Goal: Task Accomplishment & Management: Use online tool/utility

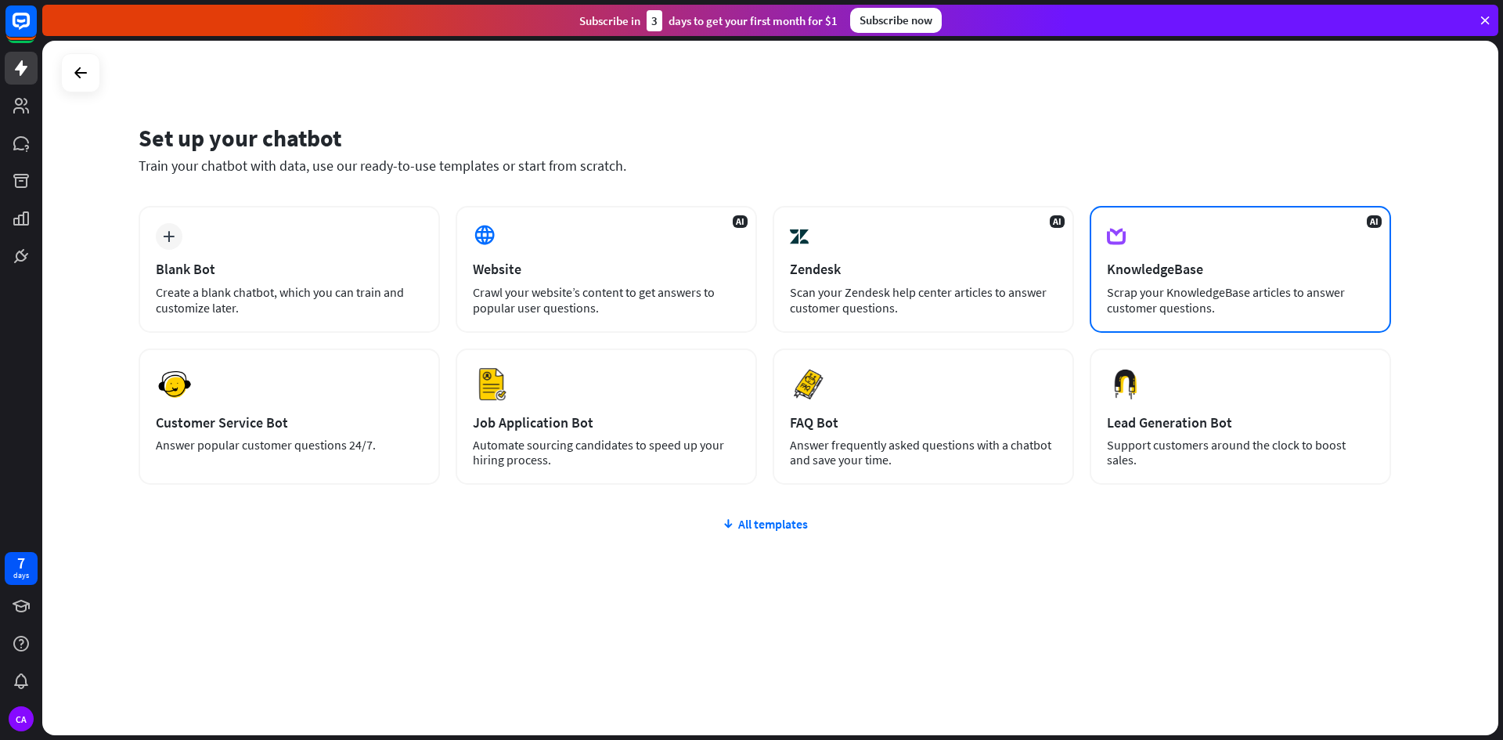
click at [1209, 271] on div "KnowledgeBase" at bounding box center [1240, 269] width 267 height 18
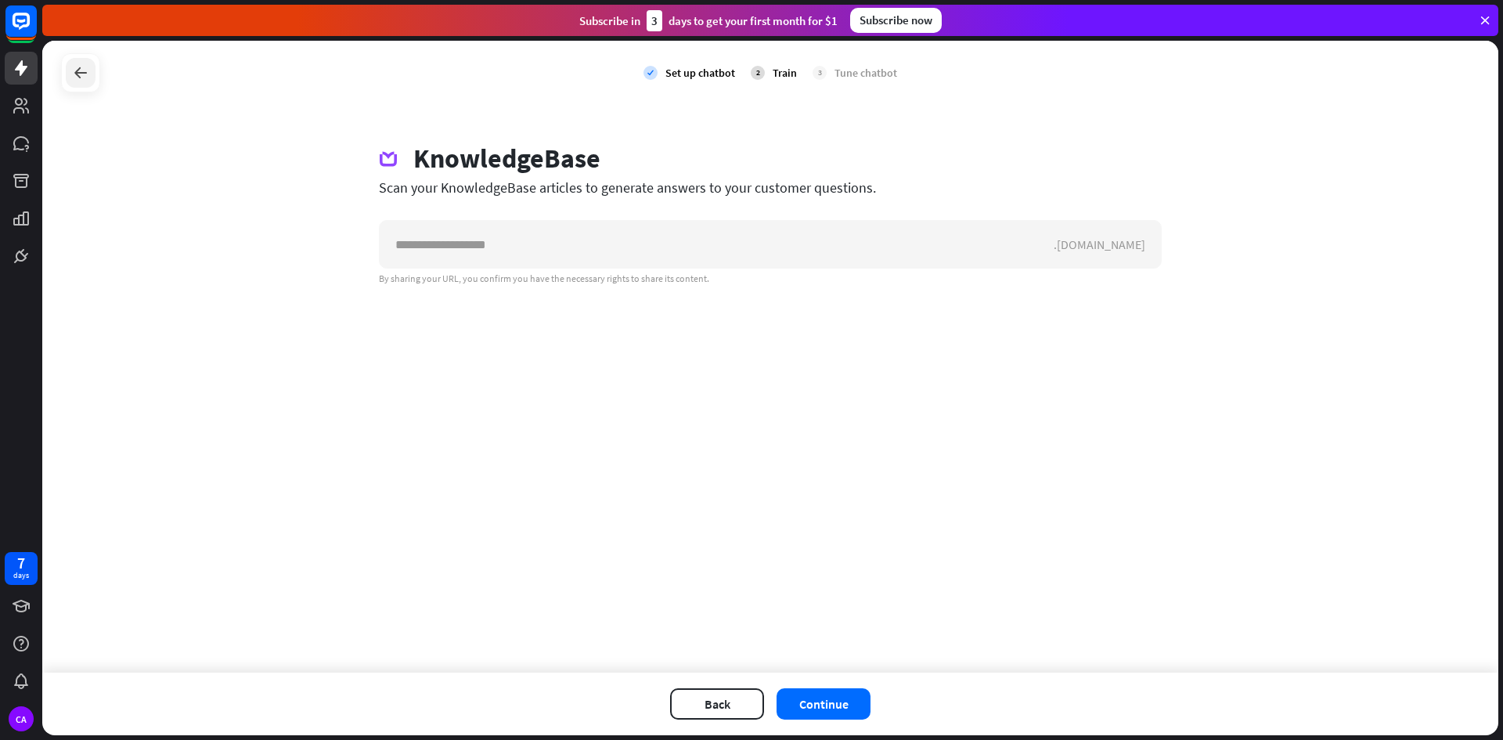
click at [76, 74] on icon at bounding box center [80, 72] width 19 height 19
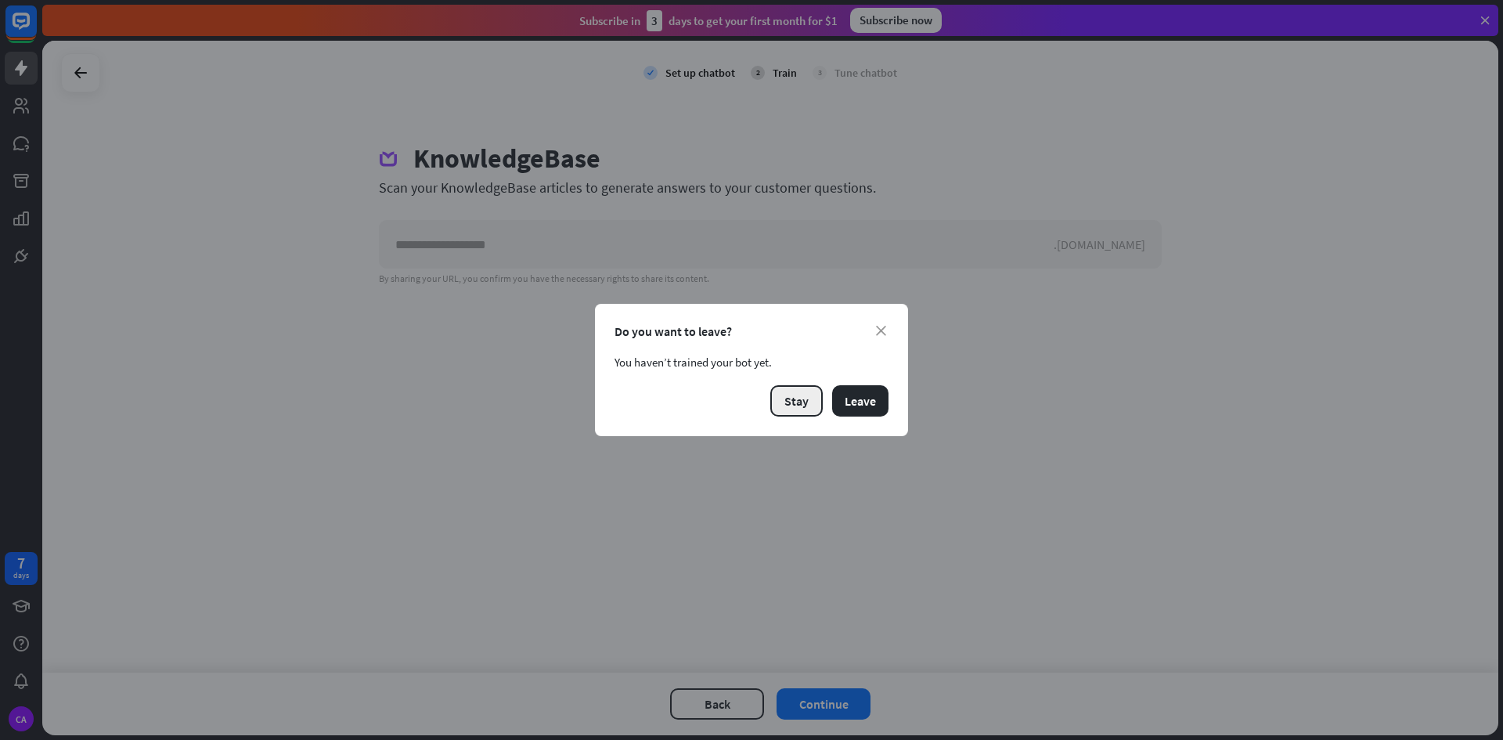
click at [810, 401] on button "Stay" at bounding box center [796, 400] width 52 height 31
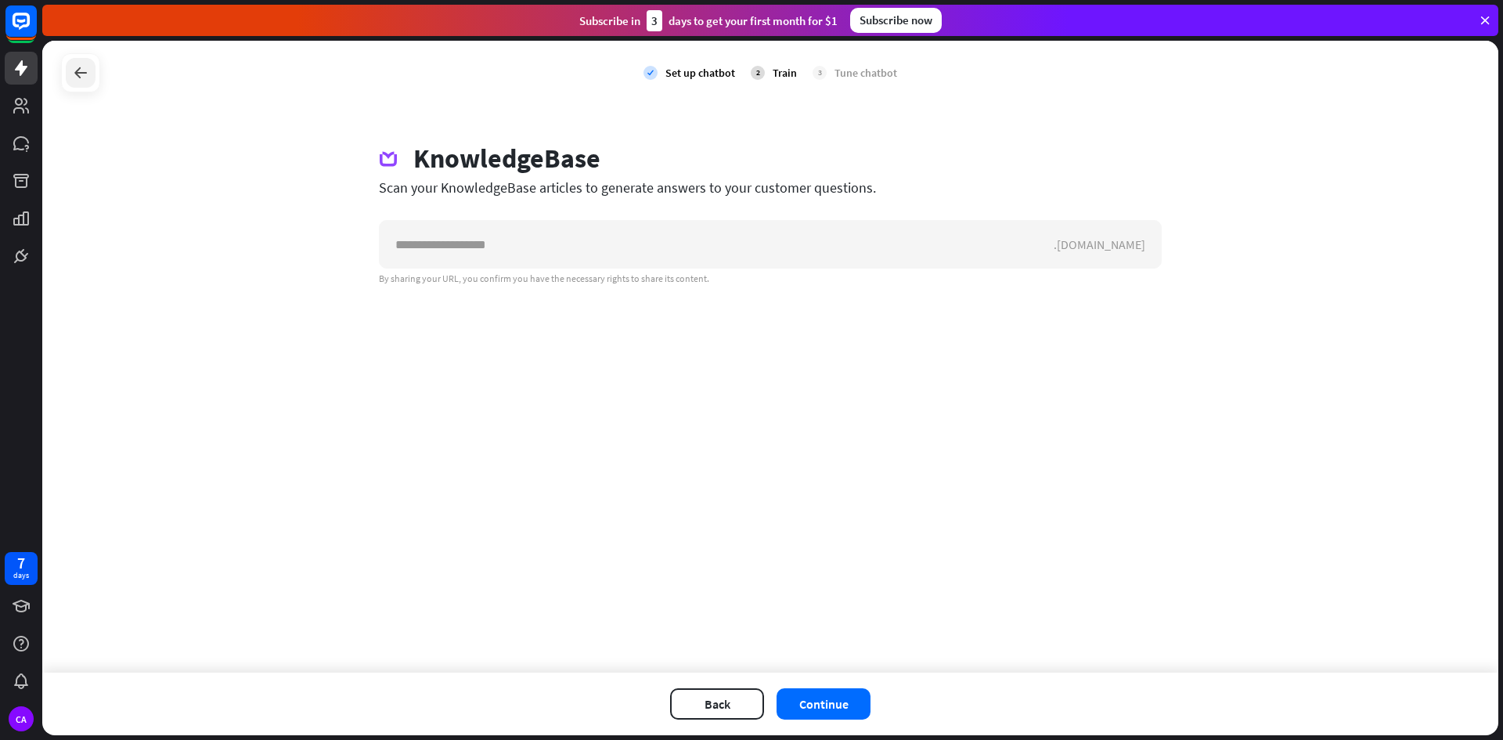
click at [82, 71] on icon at bounding box center [80, 72] width 19 height 19
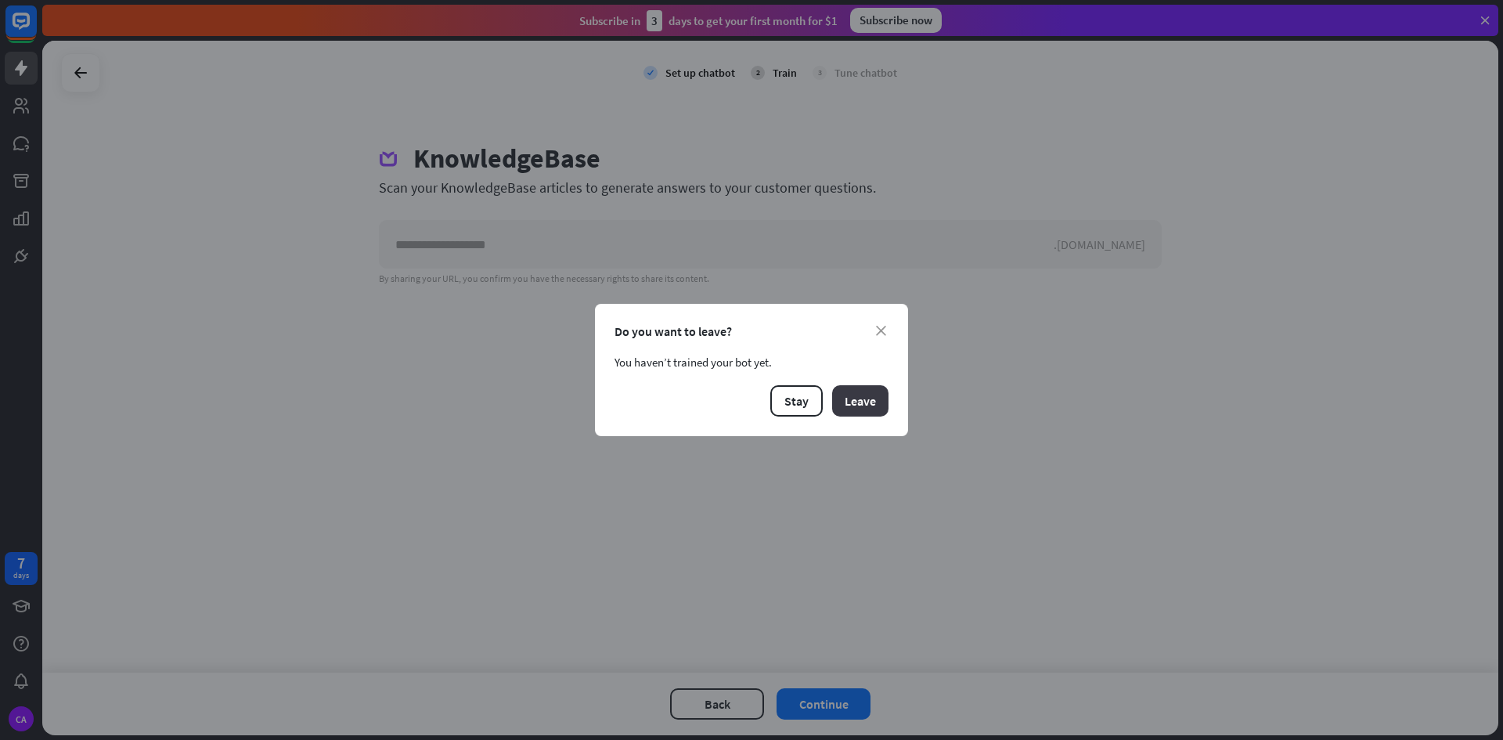
click at [857, 406] on button "Leave" at bounding box center [860, 400] width 56 height 31
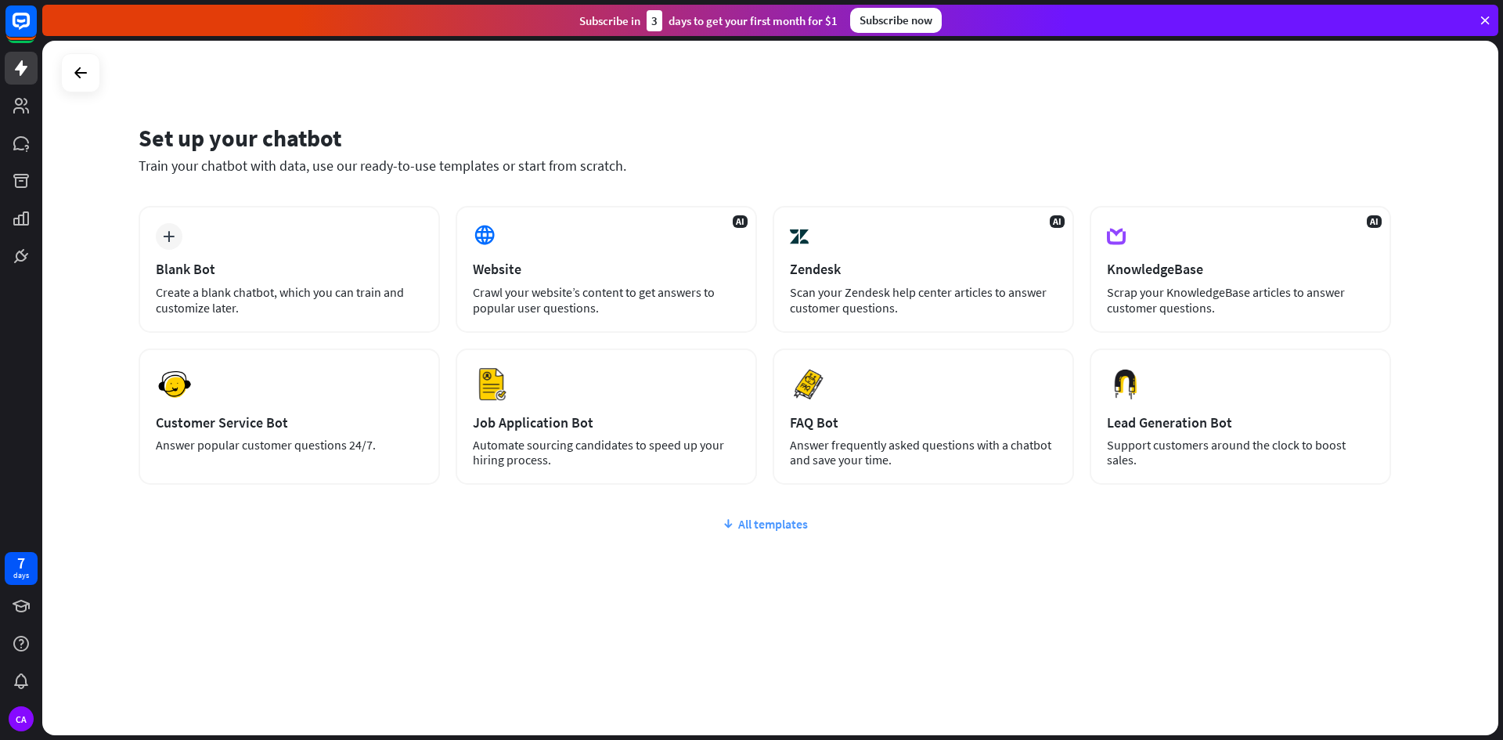
click at [772, 522] on div "All templates" at bounding box center [765, 524] width 1253 height 16
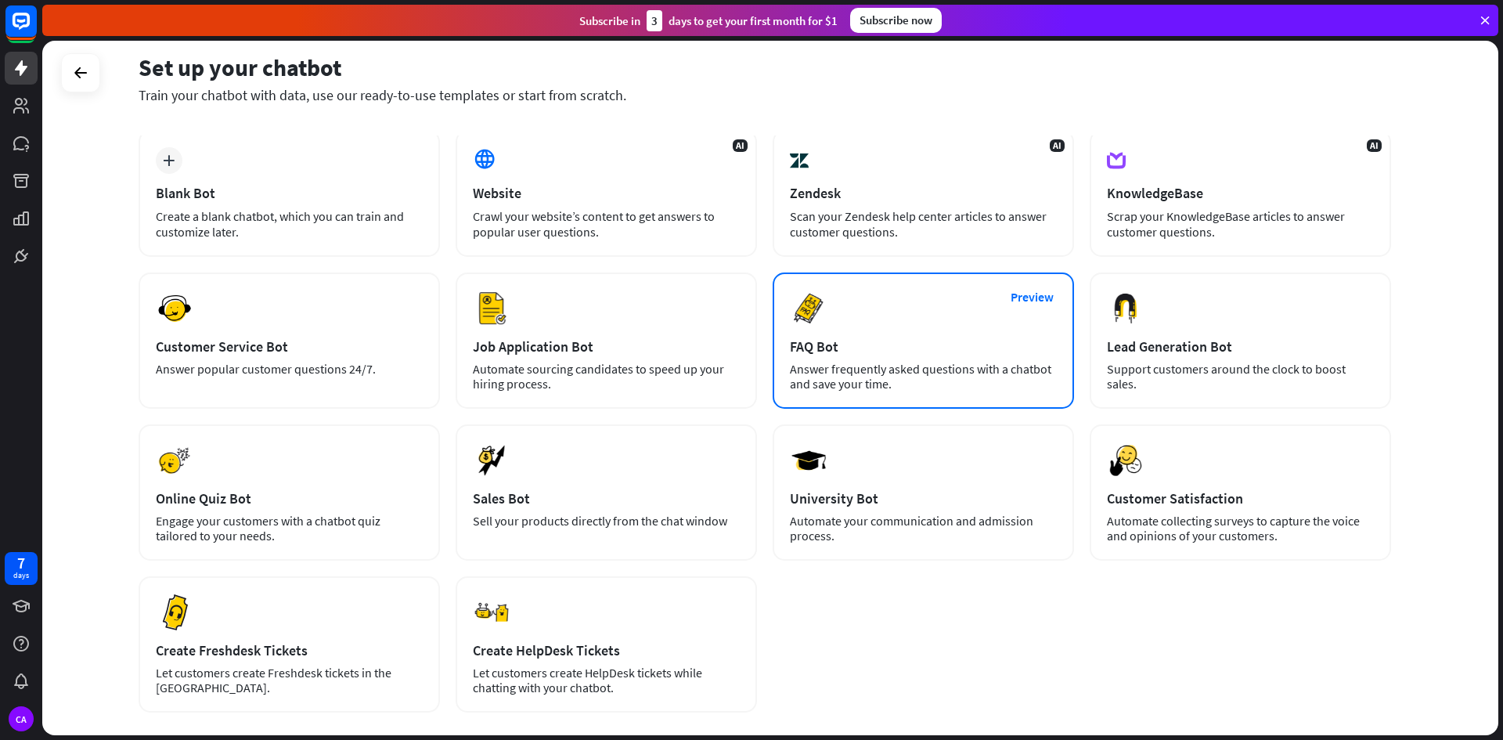
scroll to position [163, 0]
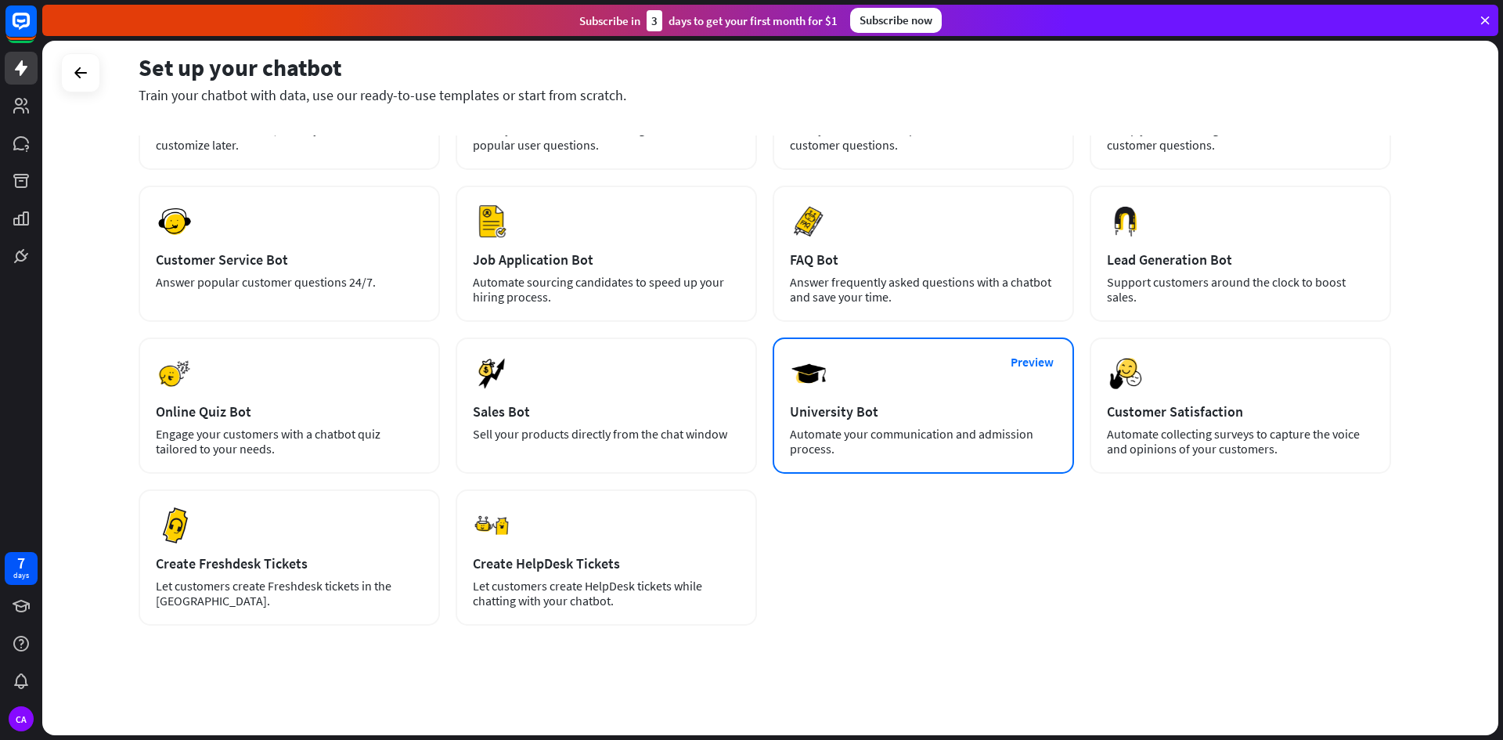
click at [862, 427] on div "Automate your communication and admission process." at bounding box center [923, 442] width 267 height 30
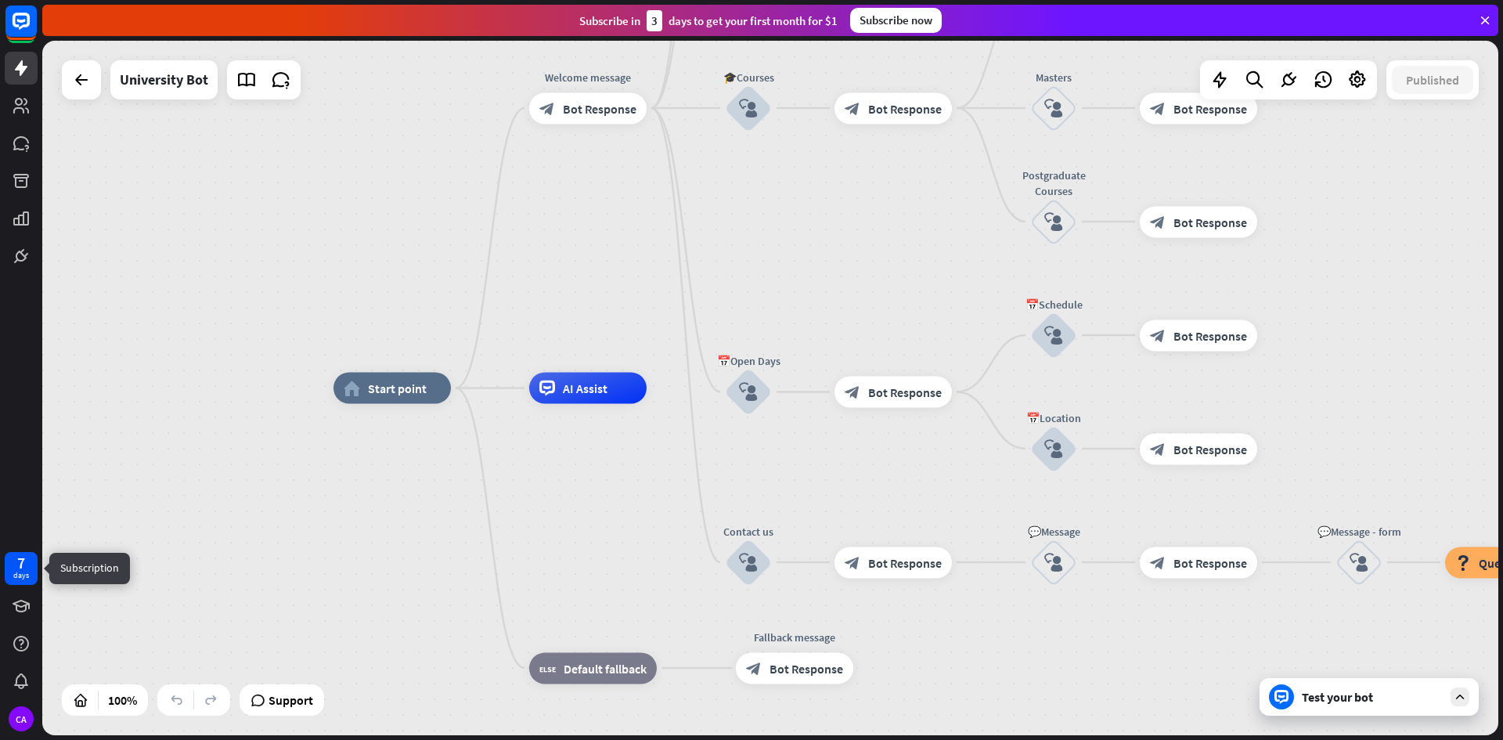
click at [7, 569] on div "7 days" at bounding box center [21, 568] width 33 height 33
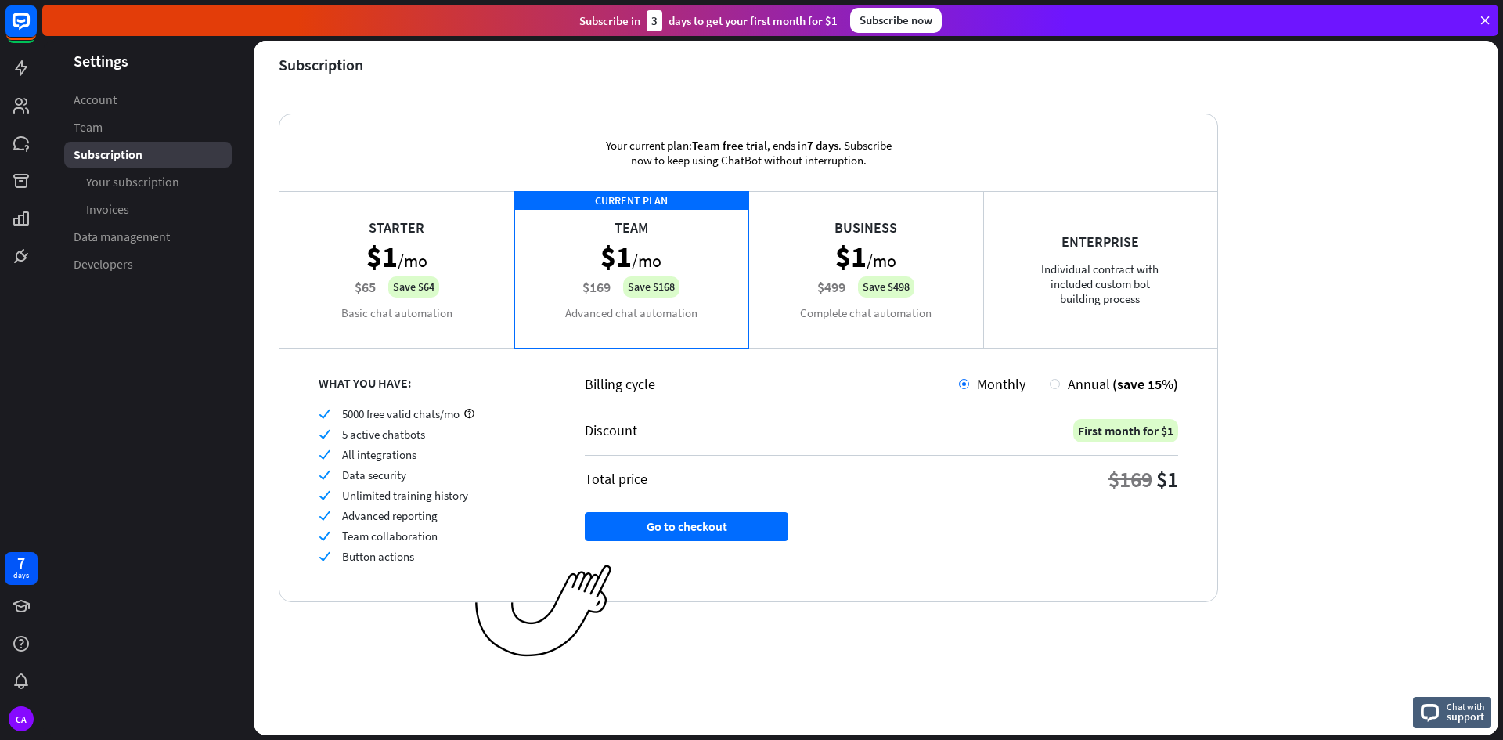
click at [1095, 289] on div "Enterprise Individual contract with included custom bot building process" at bounding box center [1100, 269] width 235 height 157
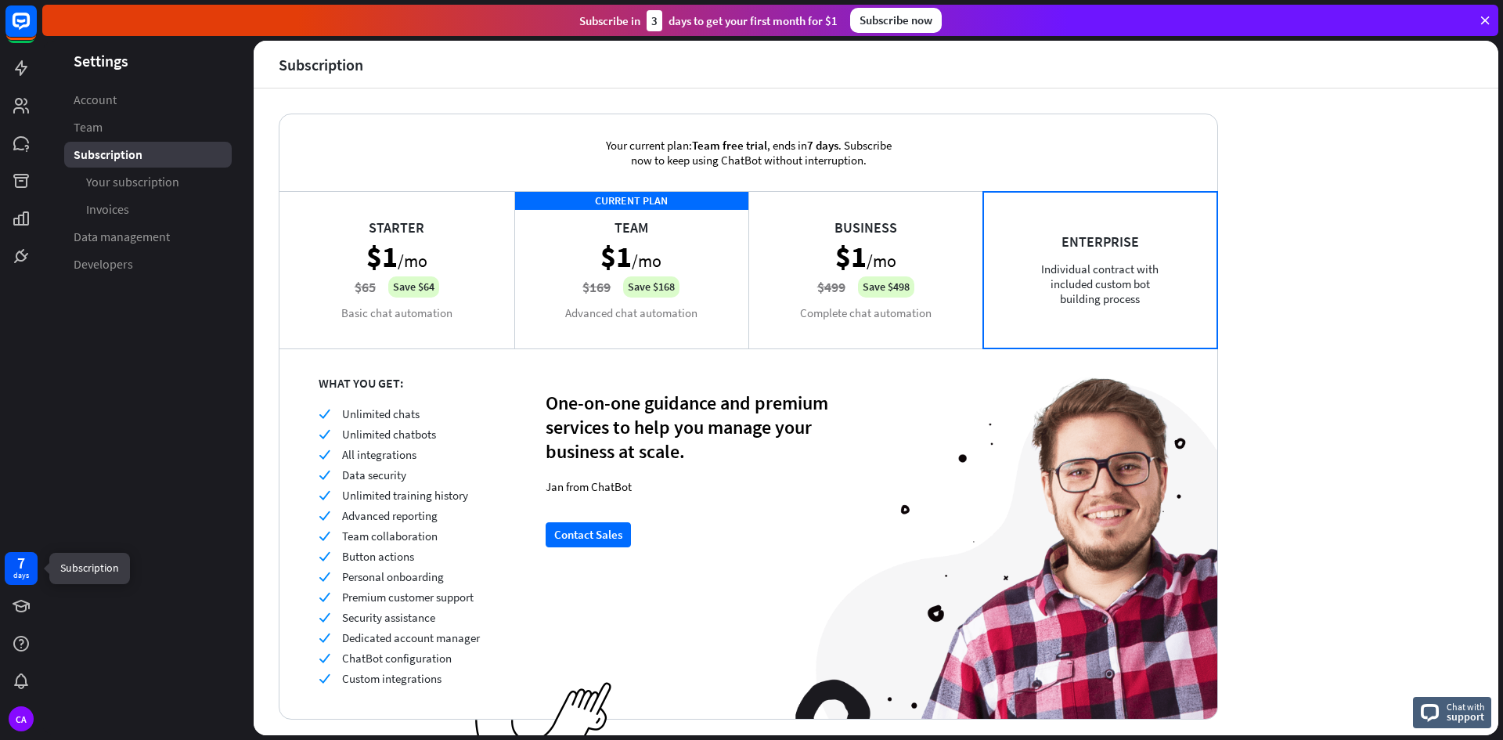
click at [17, 566] on div "7" at bounding box center [21, 563] width 8 height 14
click at [15, 249] on icon at bounding box center [21, 256] width 19 height 19
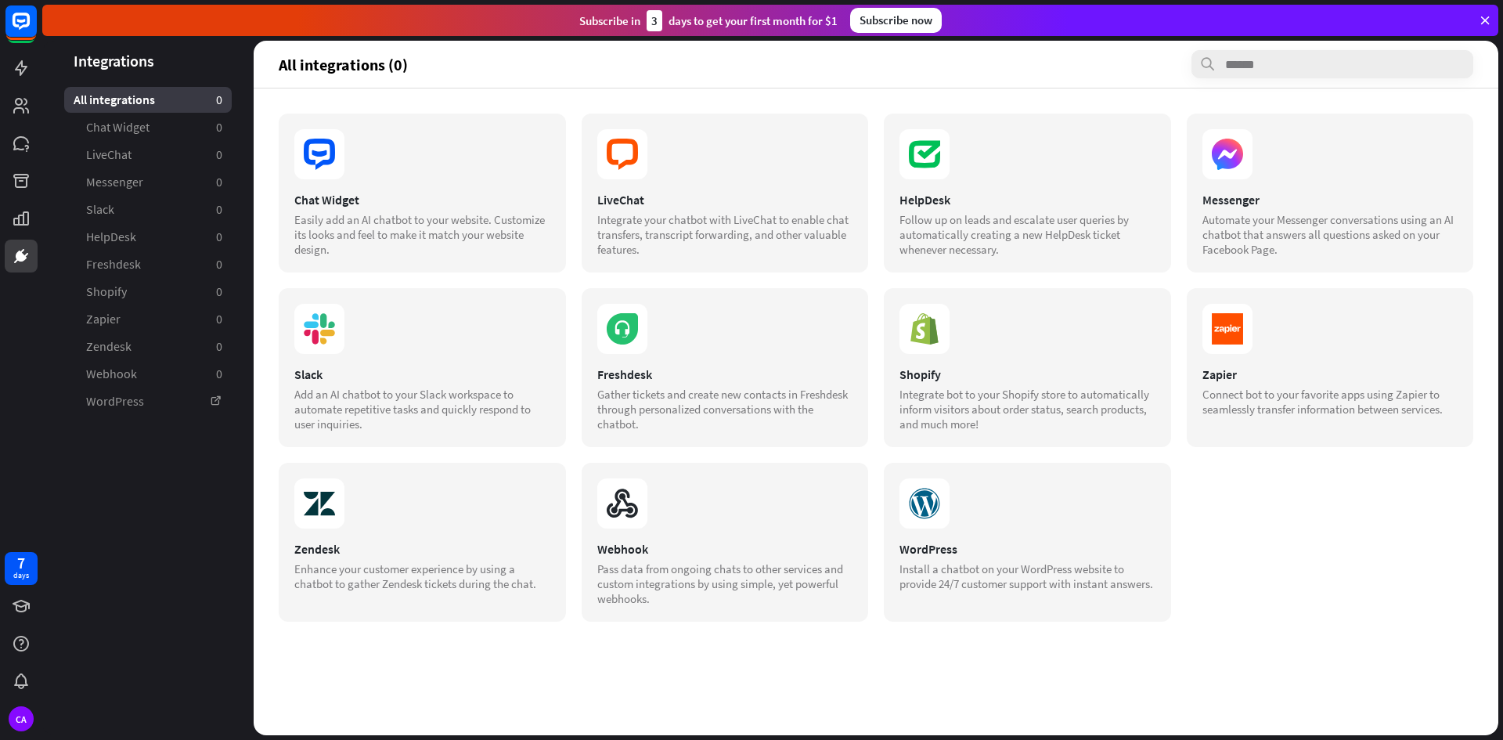
click at [168, 94] on div "All integrations 0" at bounding box center [148, 100] width 168 height 26
click at [337, 356] on div "Slack Add an AI chatbot to your Slack workspace to automate repetitive tasks an…" at bounding box center [422, 367] width 287 height 159
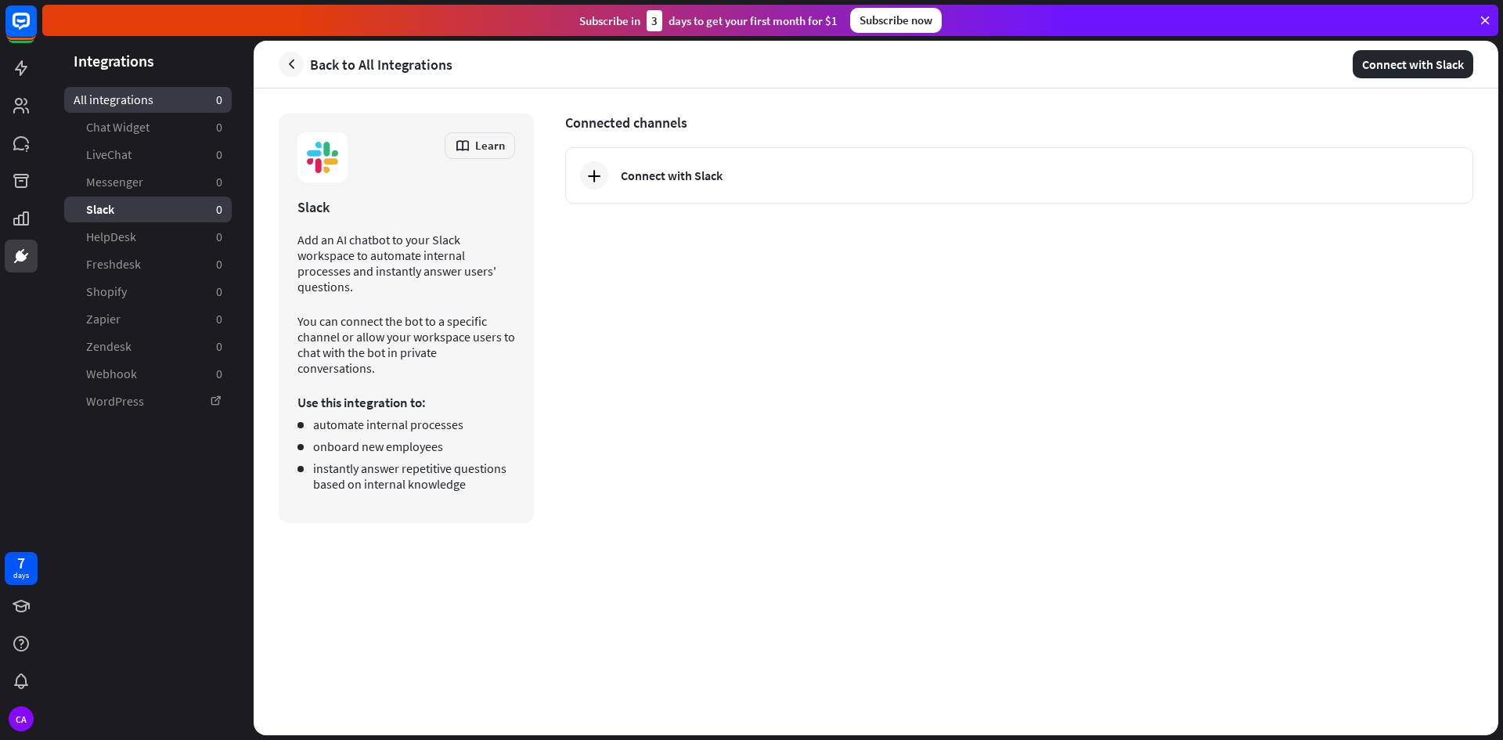
click at [106, 107] on span "All integrations" at bounding box center [114, 100] width 80 height 16
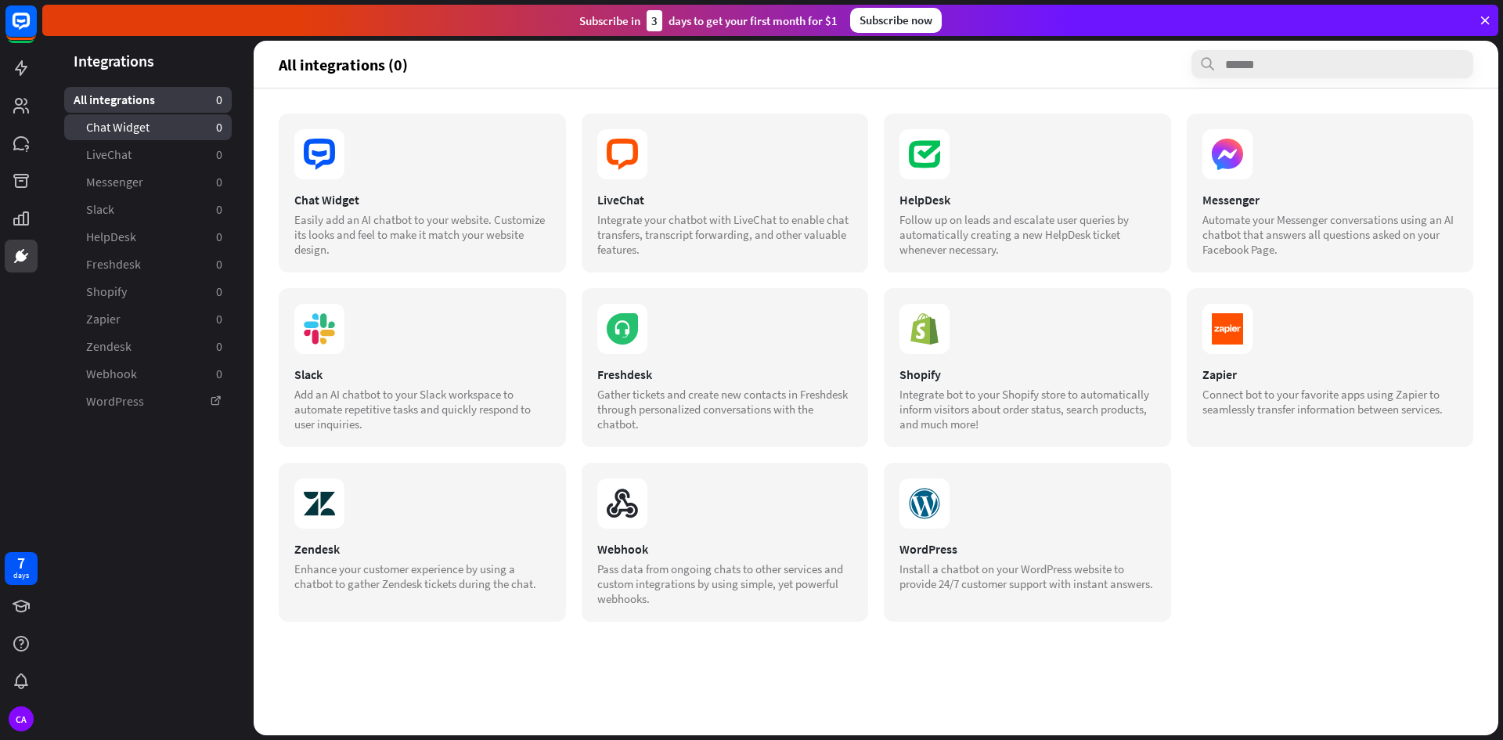
click at [114, 125] on span "Chat Widget" at bounding box center [117, 127] width 63 height 16
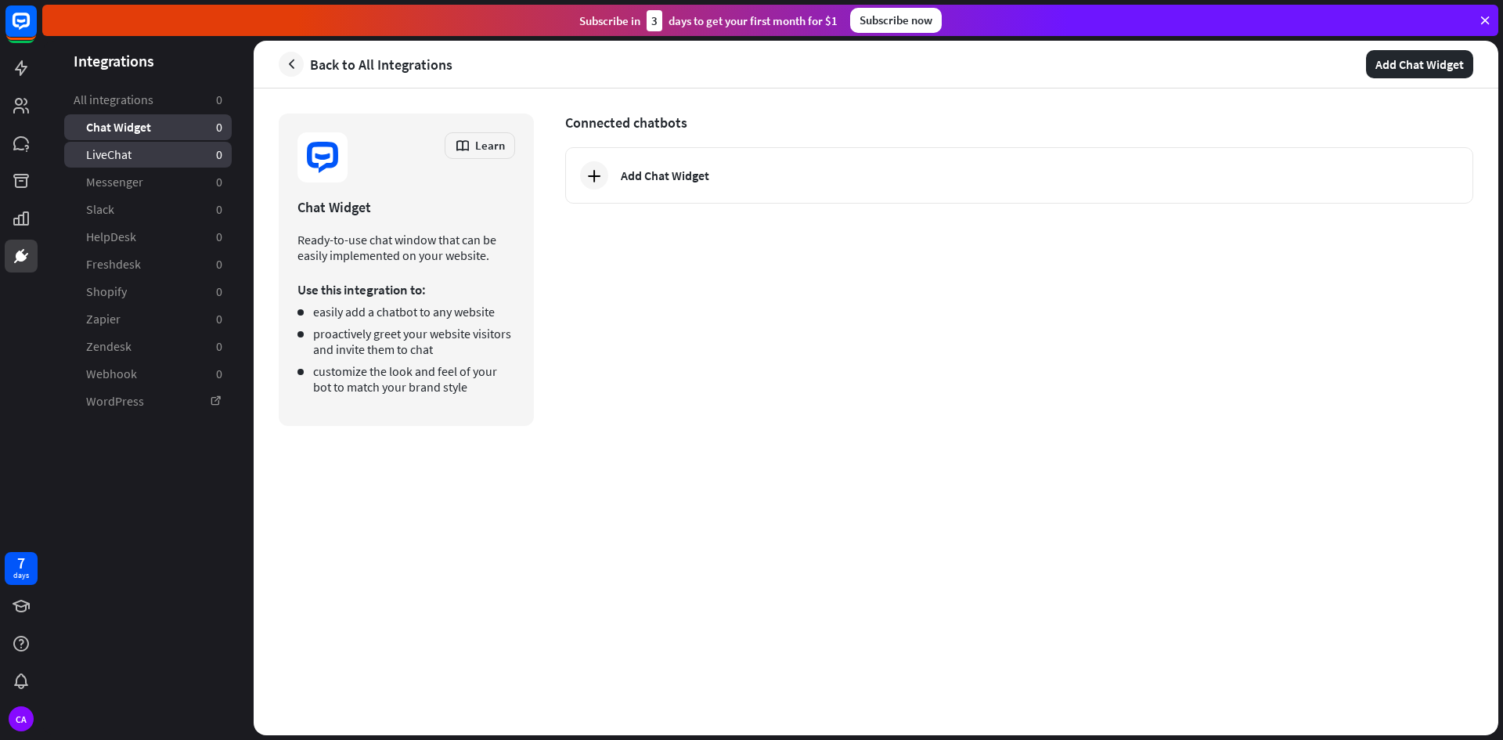
click at [122, 162] on span "LiveChat" at bounding box center [108, 154] width 45 height 16
